Goal: Transaction & Acquisition: Book appointment/travel/reservation

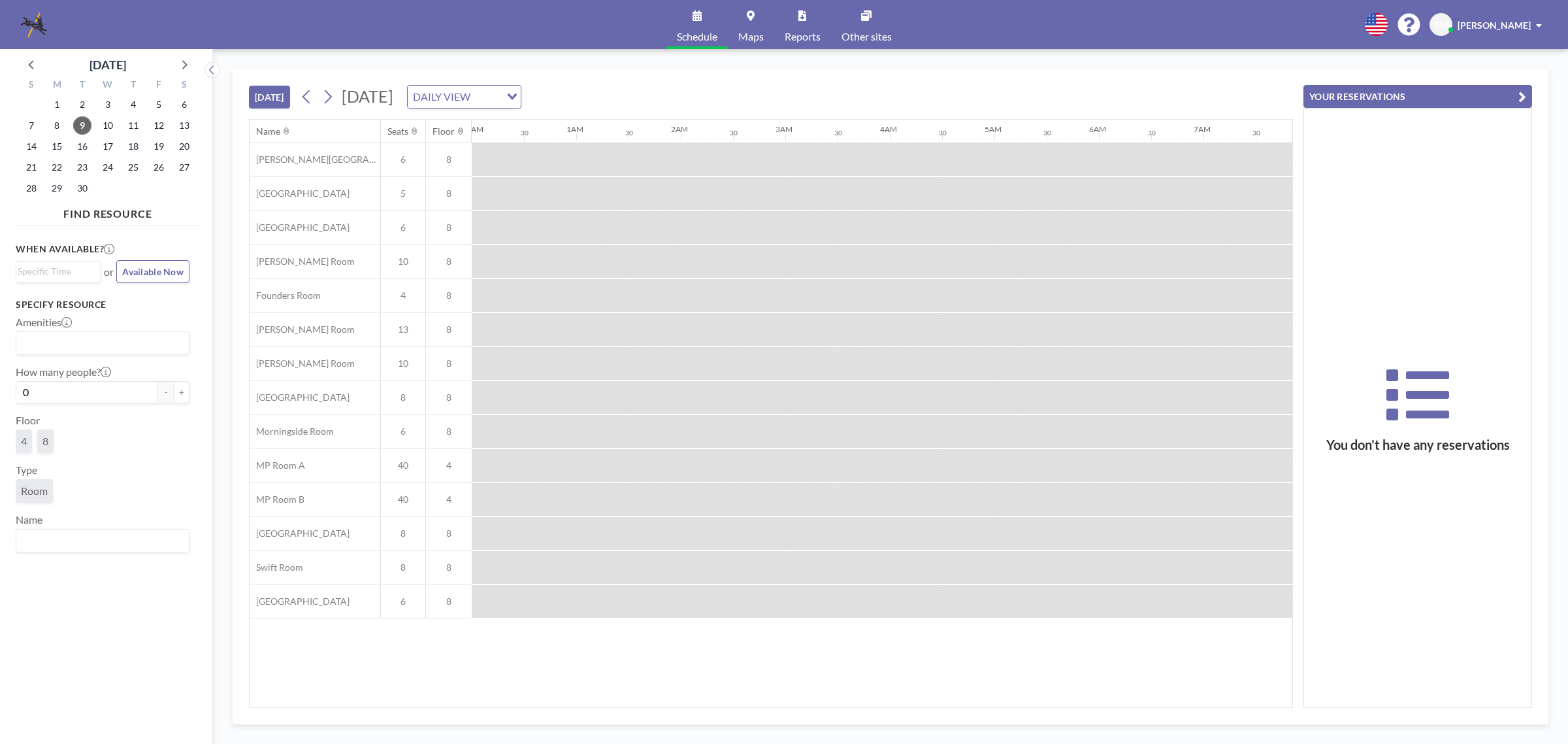
scroll to position [0, 1516]
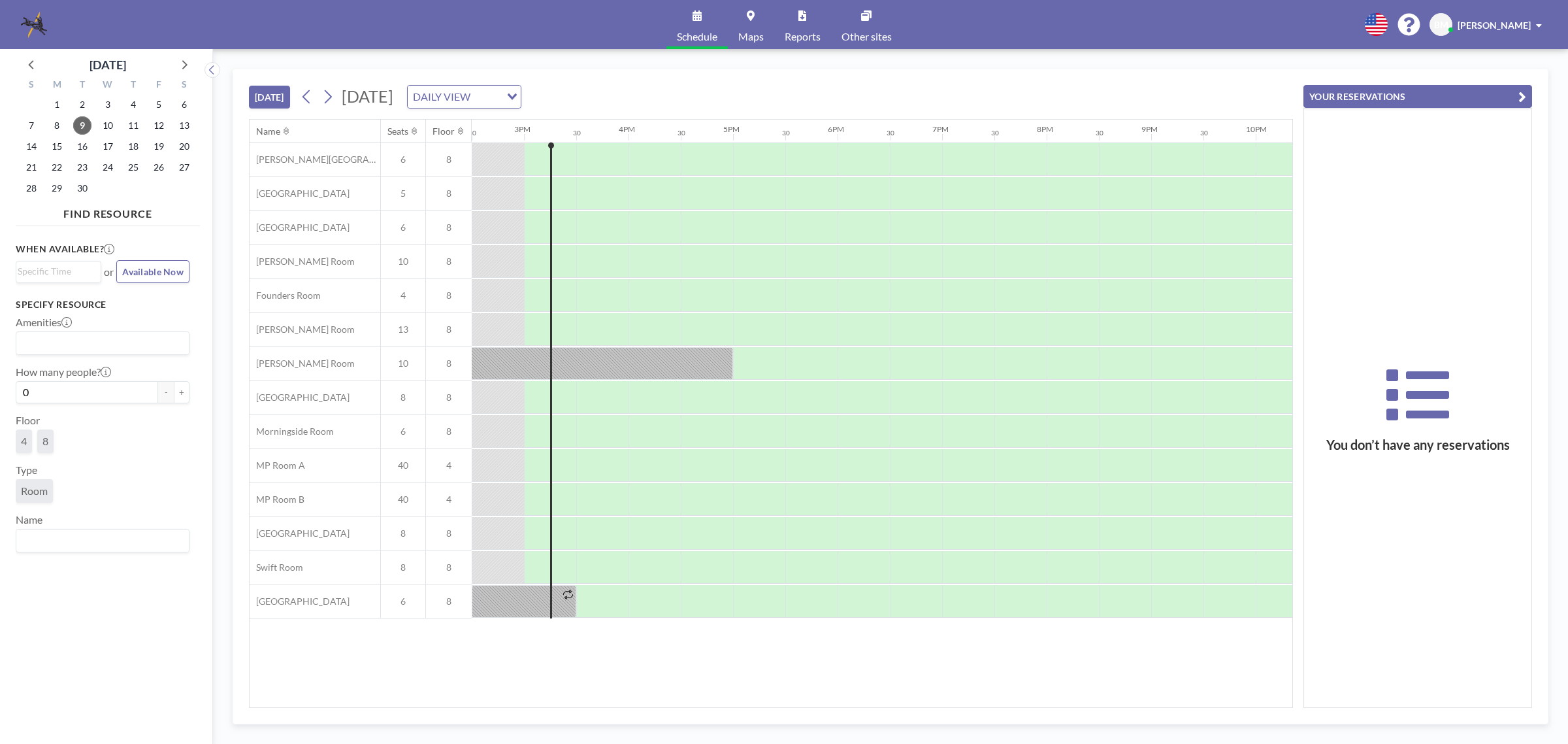
click at [756, 28] on link "Maps" at bounding box center [751, 25] width 46 height 49
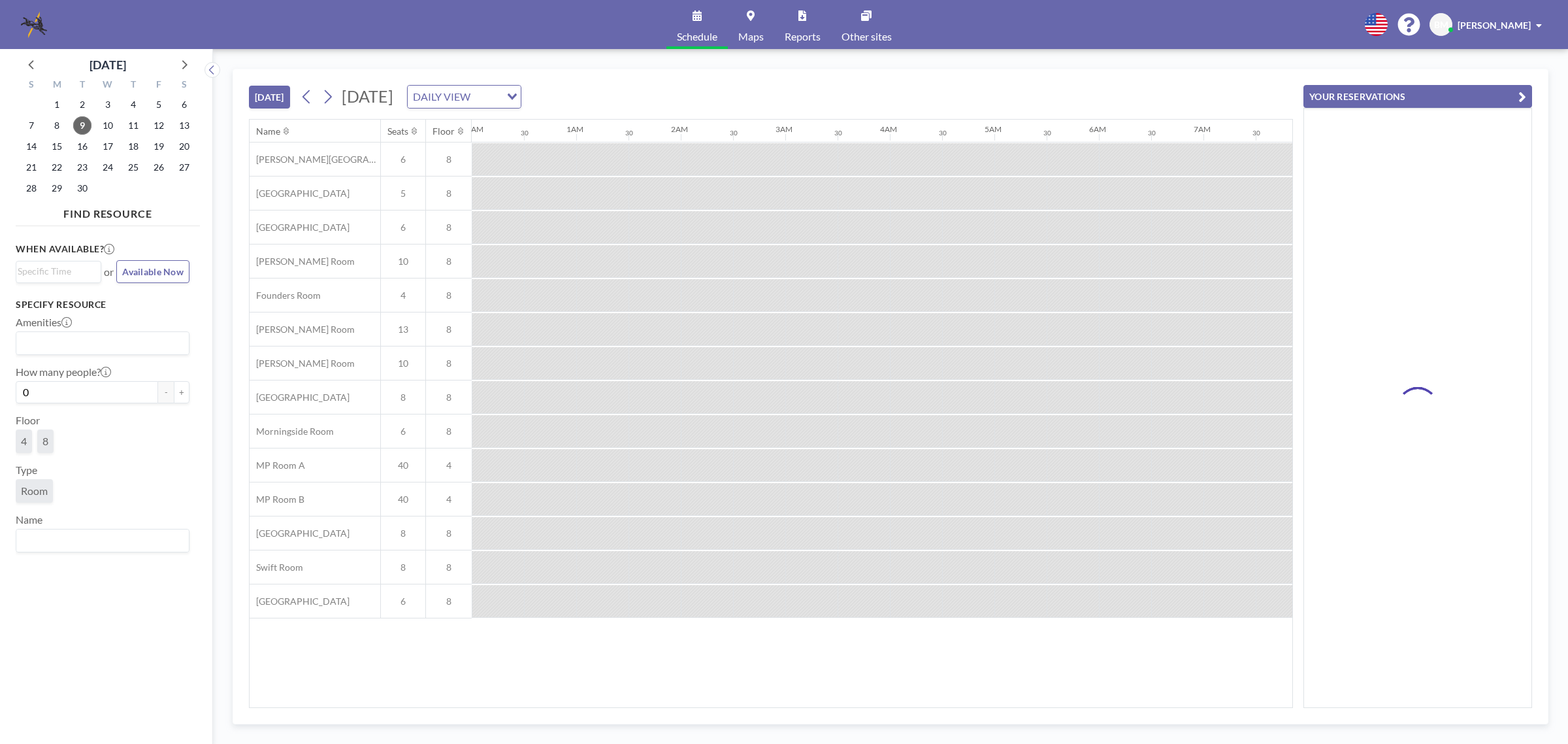
scroll to position [0, 1516]
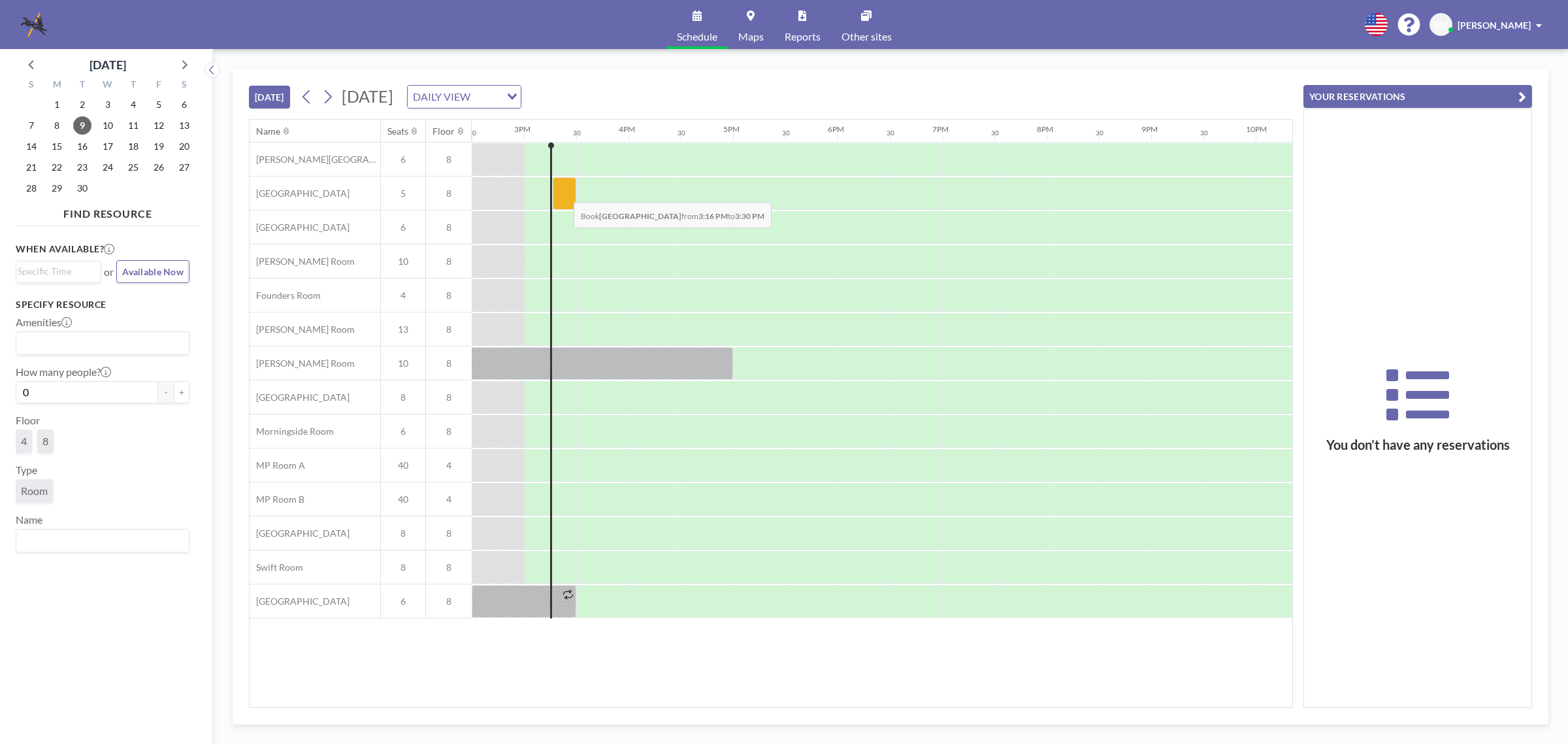
click at [563, 192] on div at bounding box center [564, 192] width 24 height 33
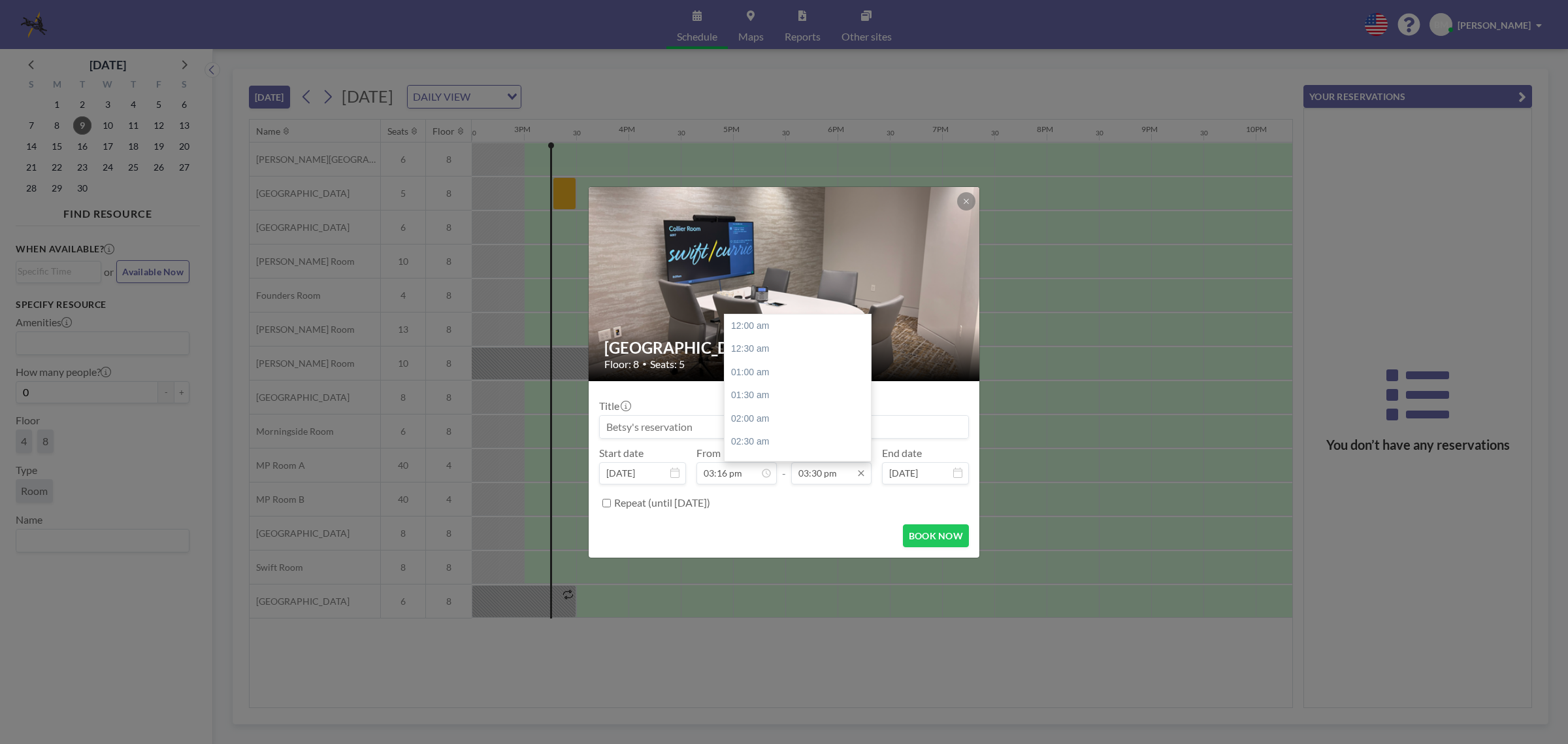
scroll to position [720, 0]
click at [832, 473] on input "03:30 pm" at bounding box center [831, 473] width 80 height 23
click at [758, 327] on div "03:30 pm" at bounding box center [801, 327] width 154 height 24
click at [967, 196] on button at bounding box center [966, 201] width 19 height 19
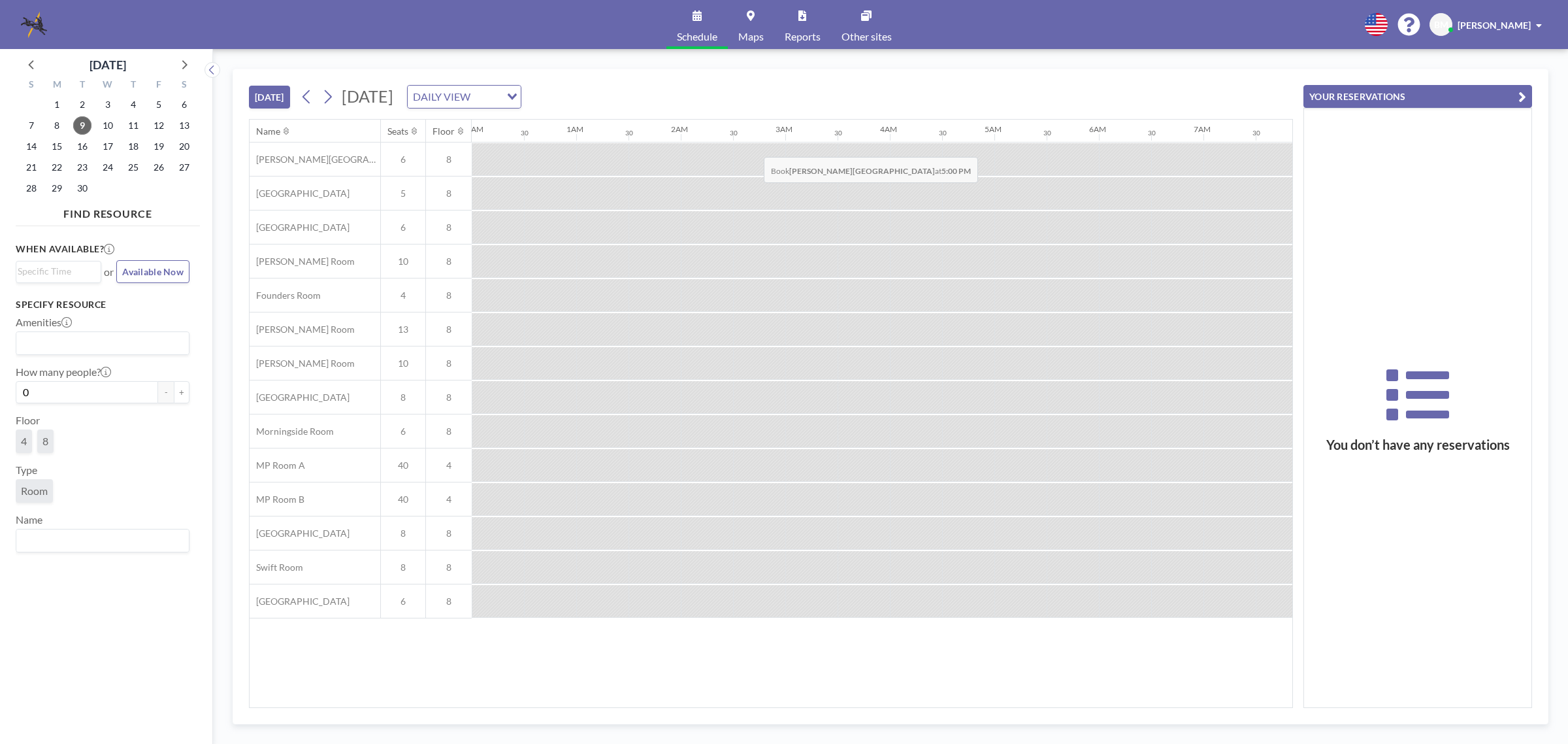
scroll to position [0, 1516]
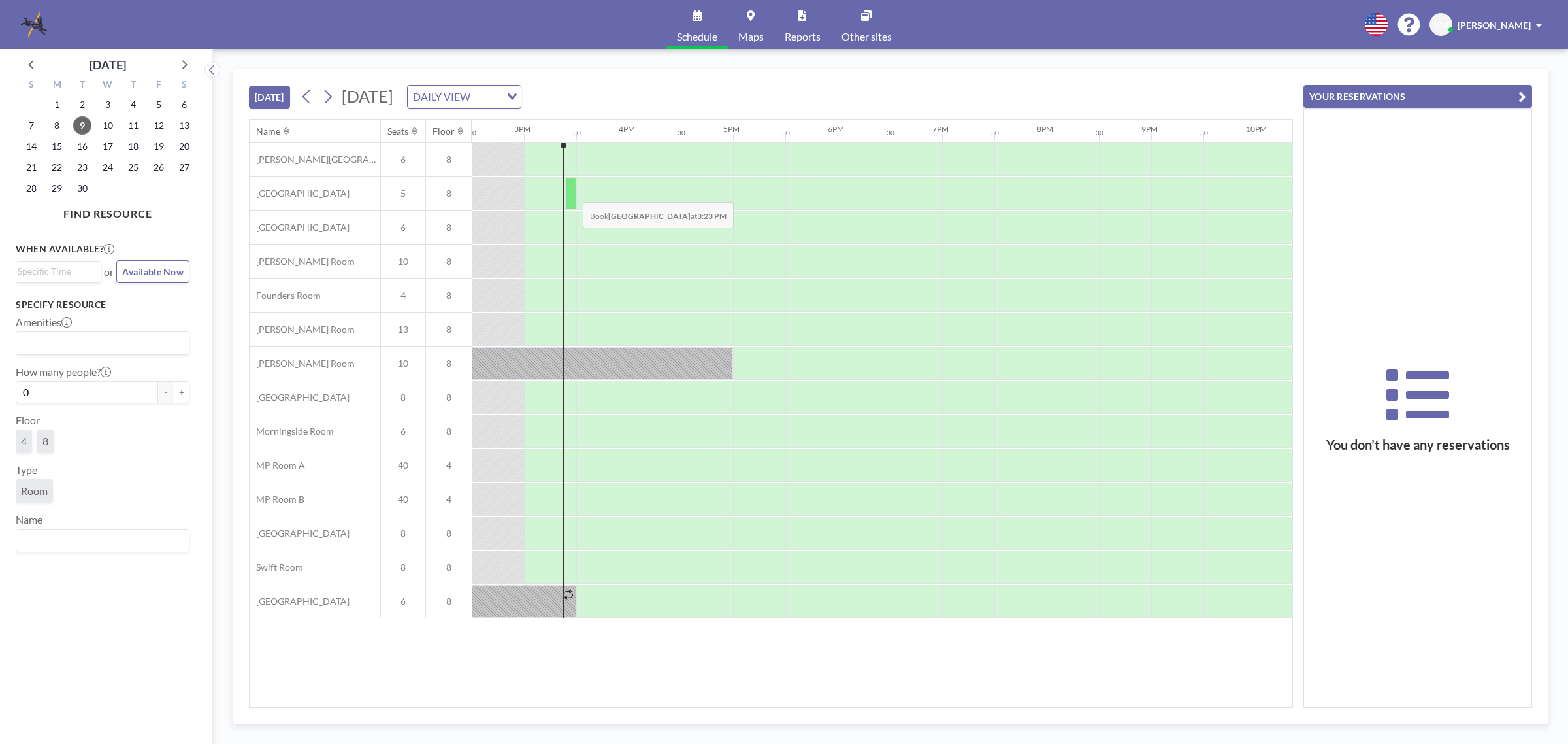
click at [572, 192] on div at bounding box center [570, 192] width 11 height 33
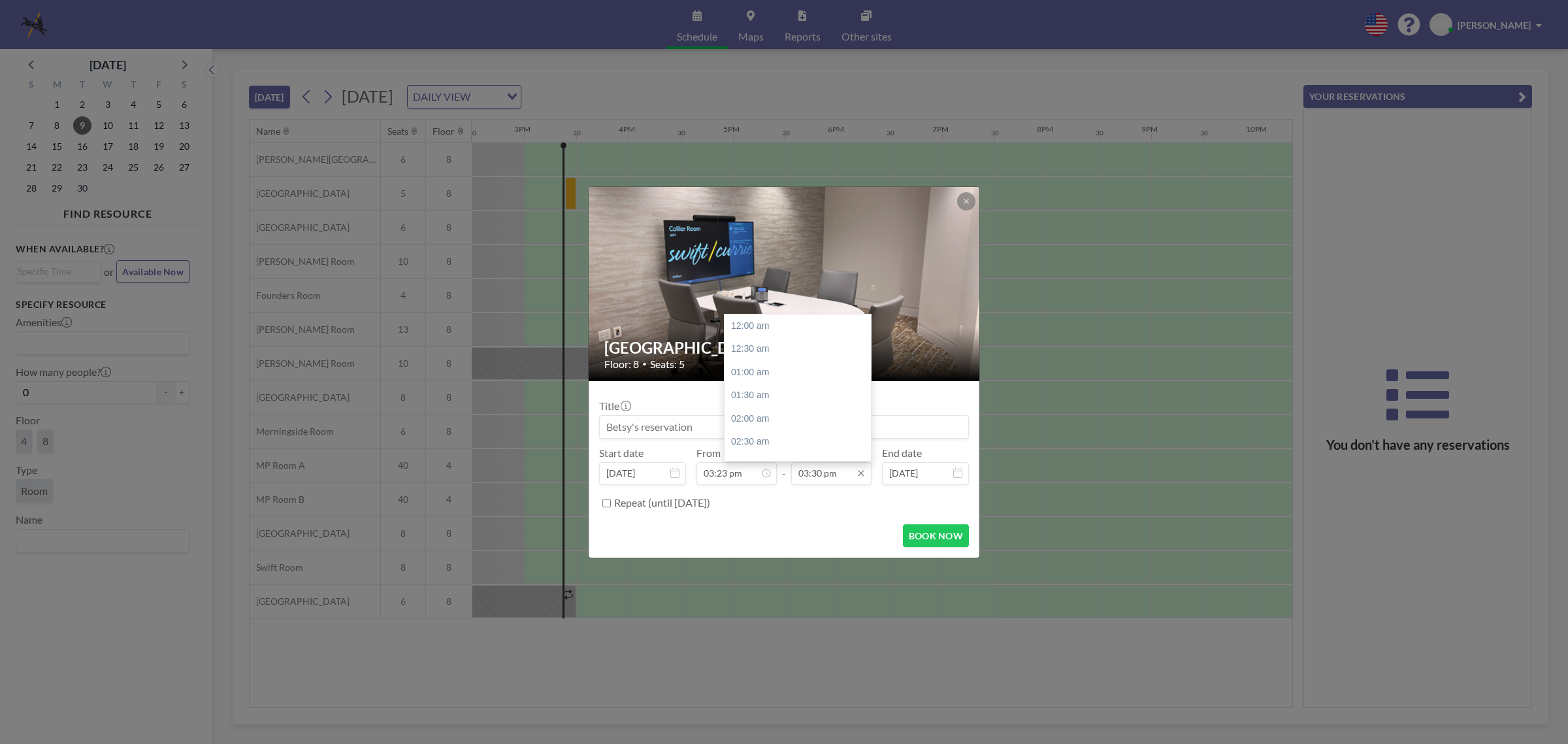
scroll to position [720, 0]
click at [750, 348] on div "04:00 pm" at bounding box center [801, 350] width 154 height 24
type input "04:00 pm"
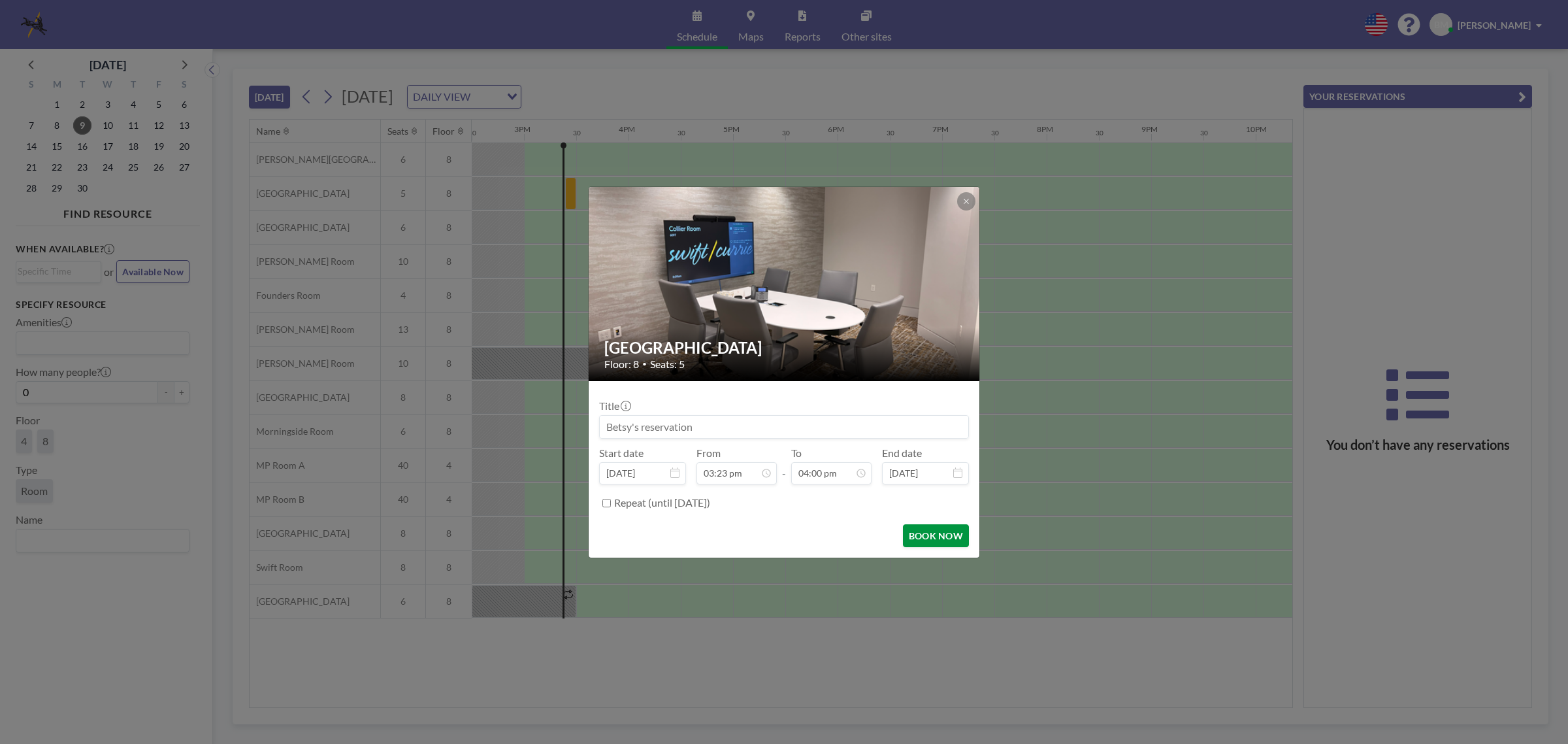
click at [934, 537] on button "BOOK NOW" at bounding box center [935, 535] width 66 height 23
